Goal: Use online tool/utility: Utilize a website feature to perform a specific function

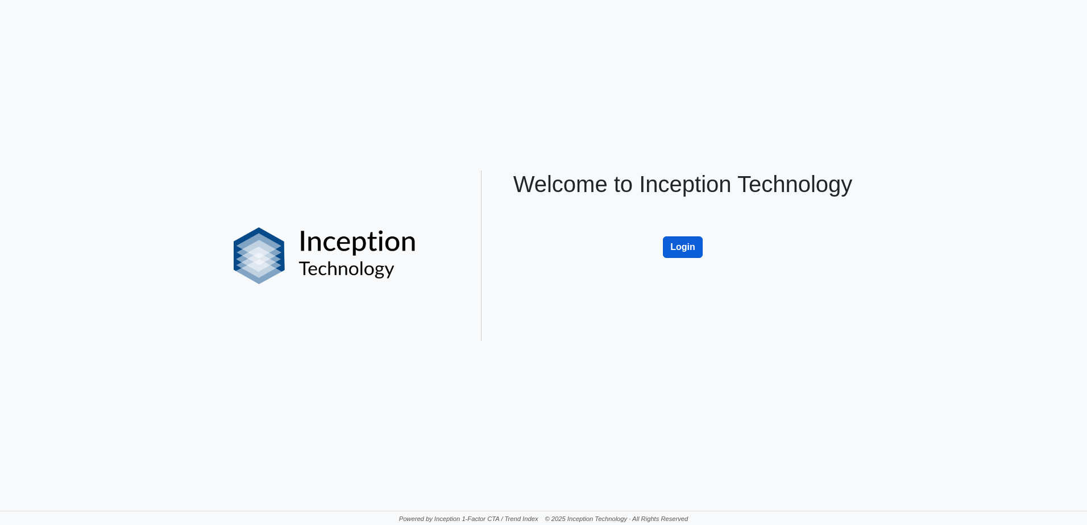
click at [686, 254] on button "Login" at bounding box center [683, 248] width 40 height 22
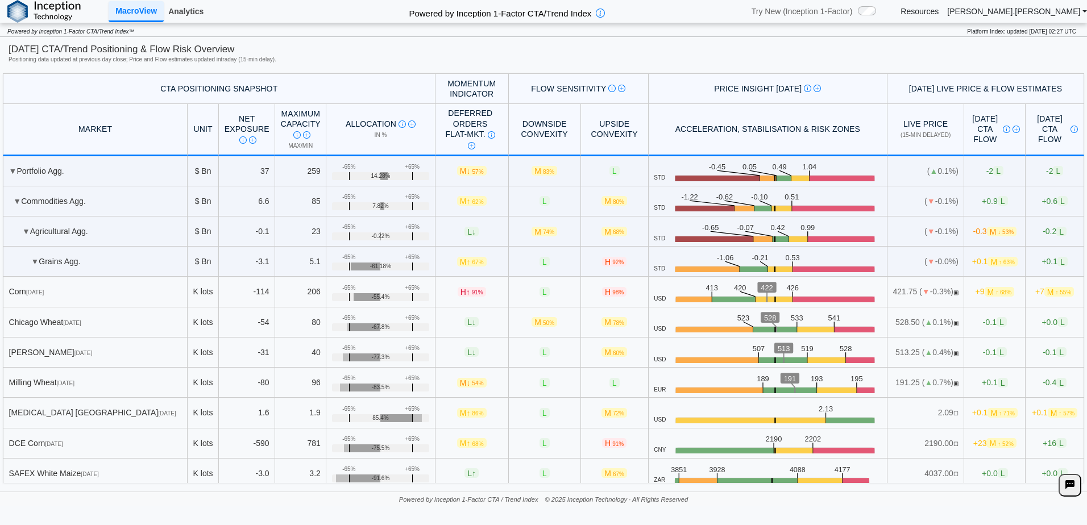
click at [196, 14] on link "Analytics" at bounding box center [186, 11] width 44 height 19
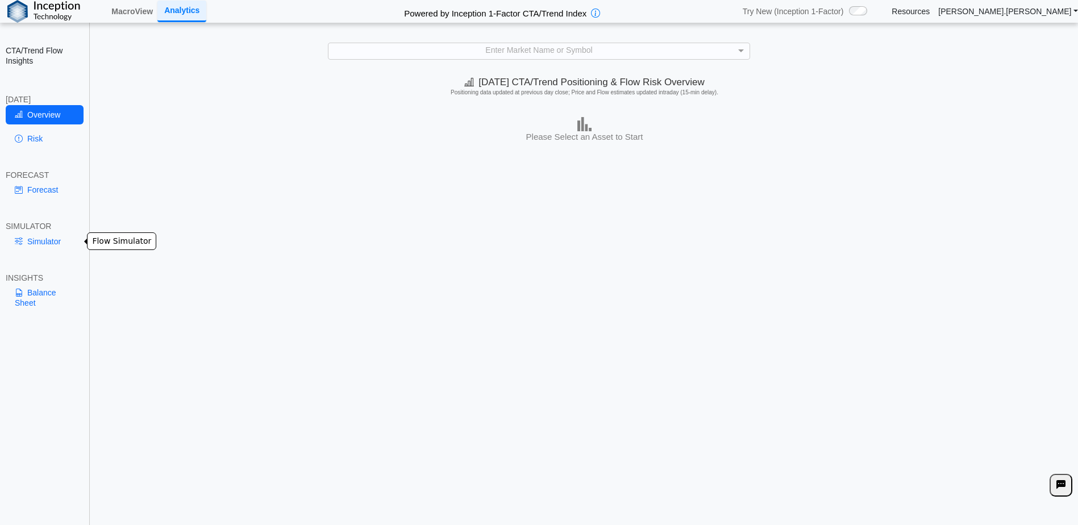
click at [44, 244] on link "Simulator" at bounding box center [45, 241] width 78 height 19
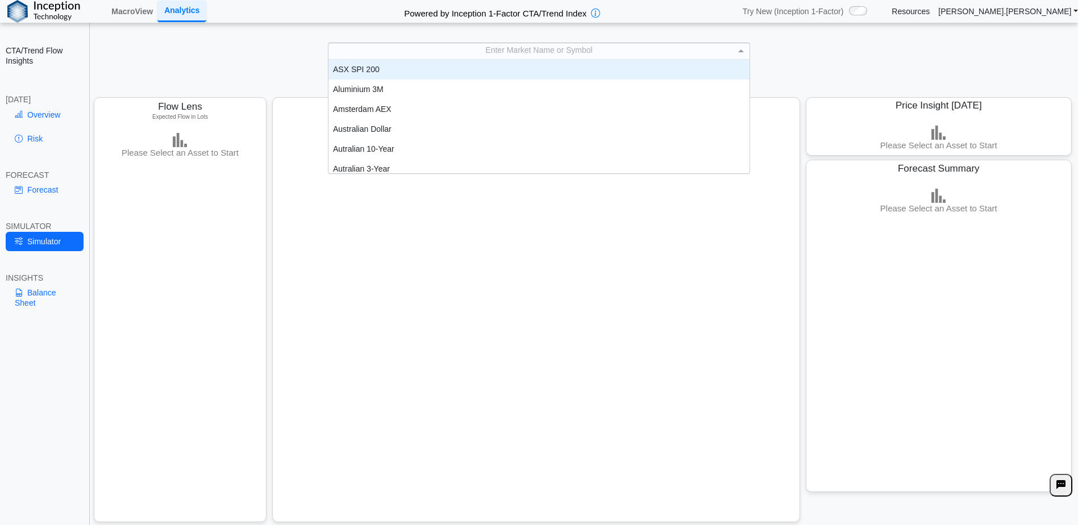
click at [741, 51] on span at bounding box center [742, 50] width 6 height 3
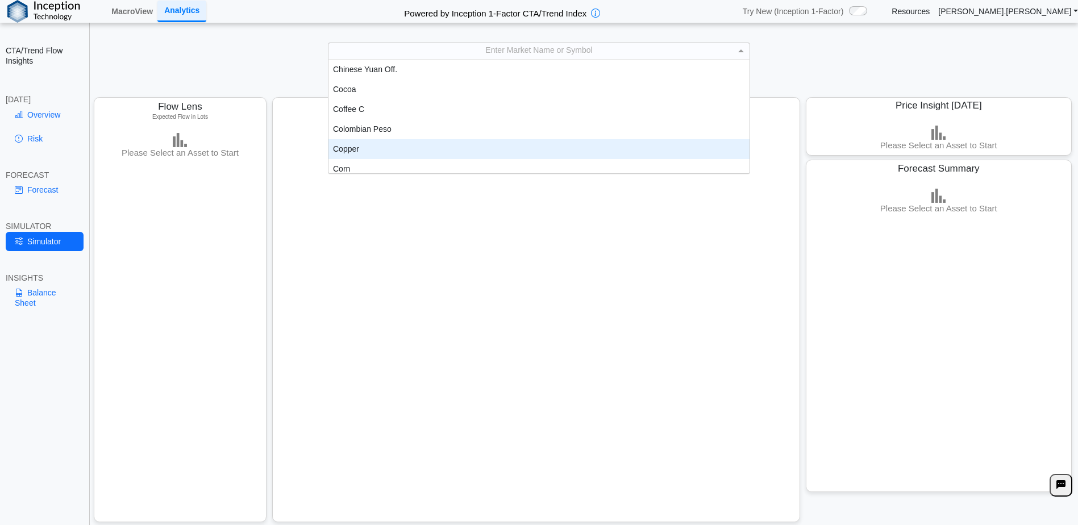
scroll to position [404, 0]
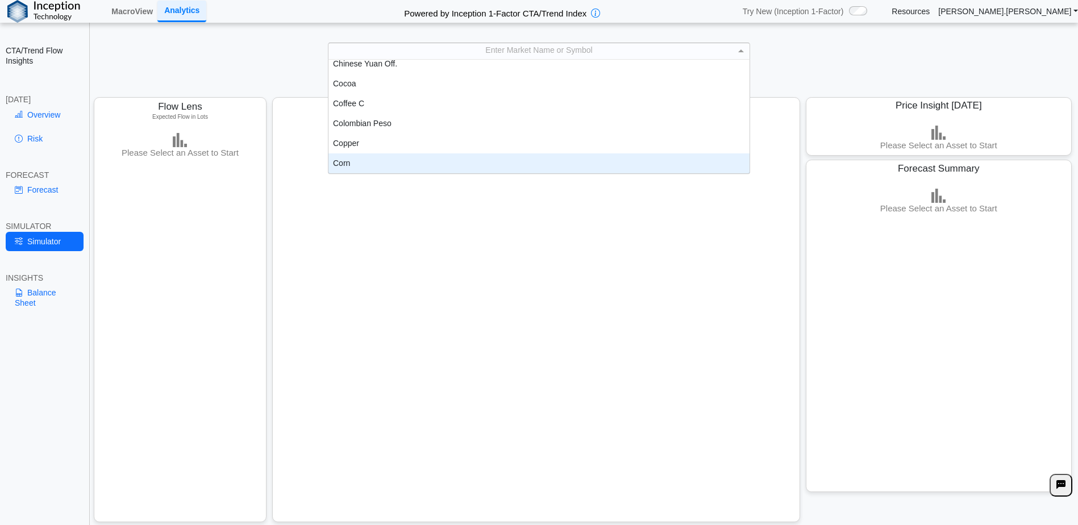
click at [356, 163] on div "Corn" at bounding box center [539, 163] width 421 height 20
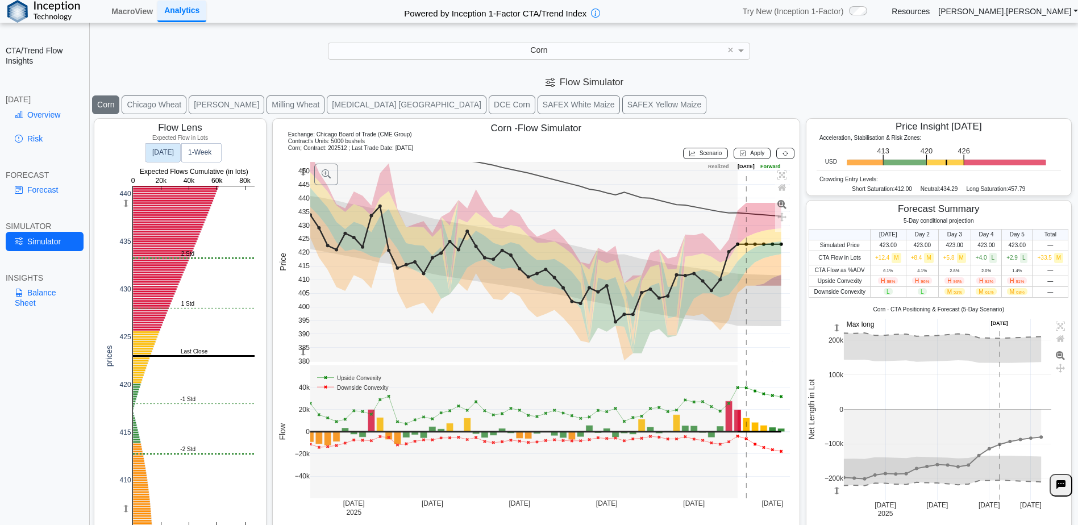
click at [160, 153] on text "Today" at bounding box center [163, 152] width 22 height 8
click at [211, 150] on text "1‑Week" at bounding box center [200, 152] width 24 height 8
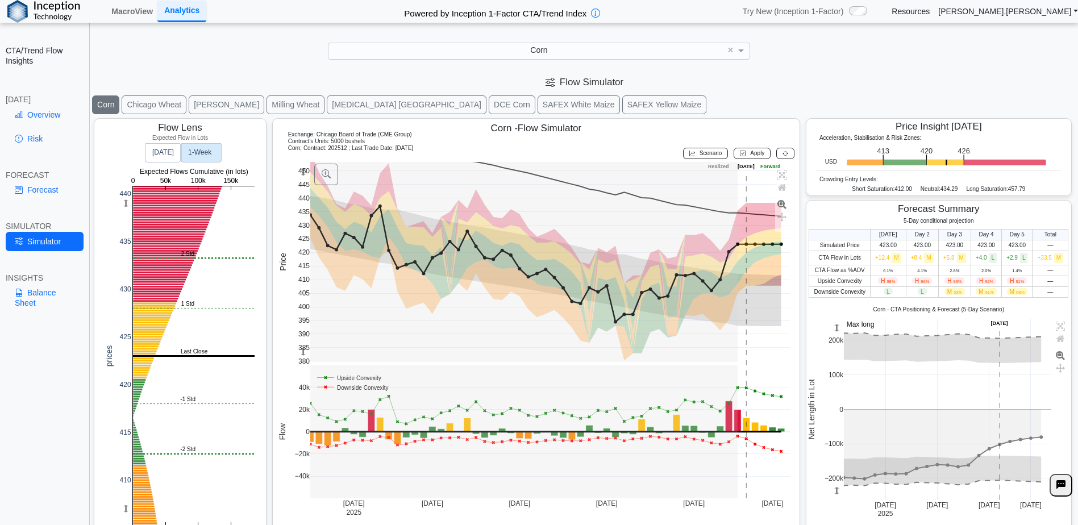
scroll to position [19, 0]
